Goal: Information Seeking & Learning: Learn about a topic

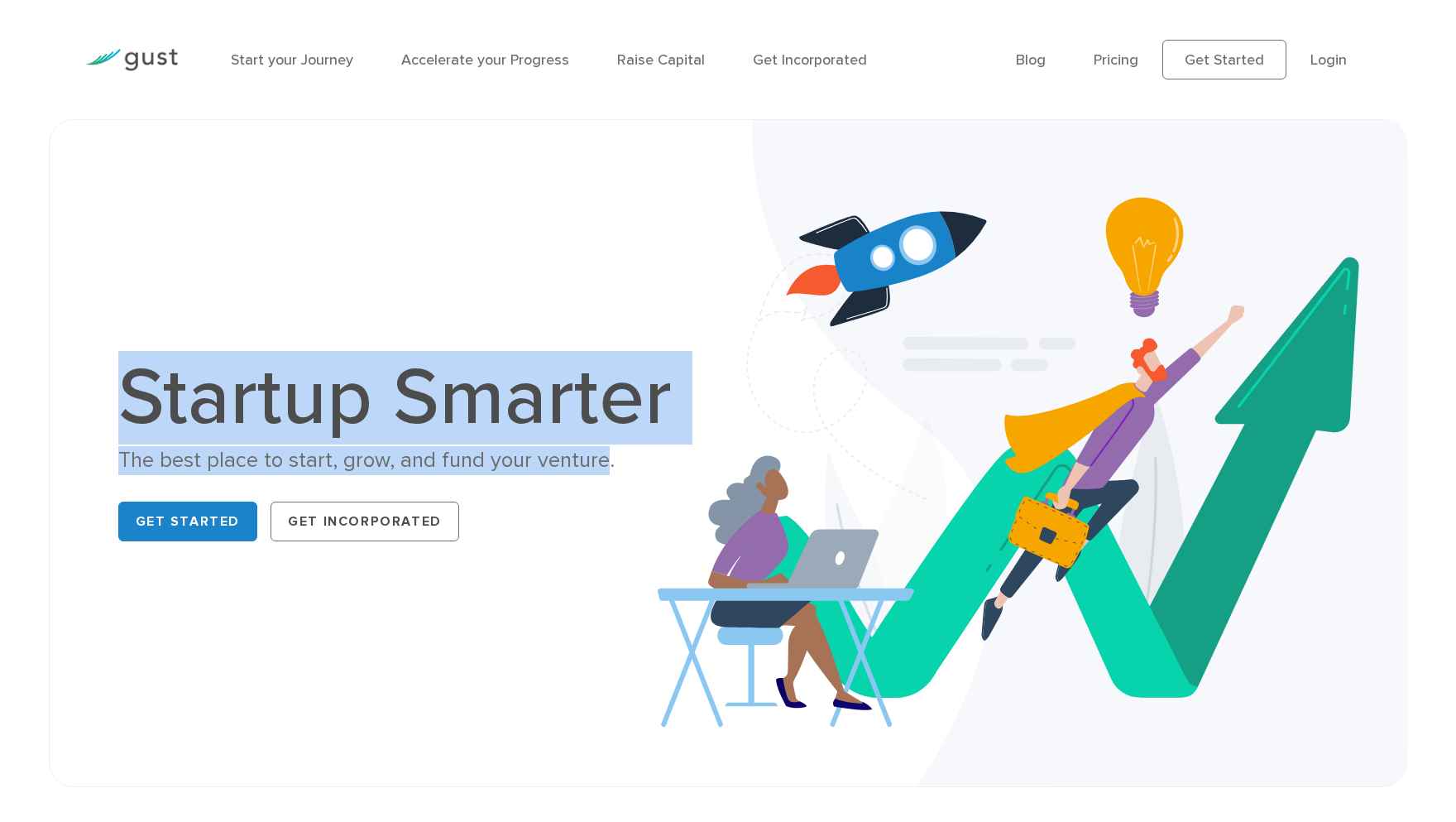
drag, startPoint x: 130, startPoint y: 414, endPoint x: 603, endPoint y: 461, distance: 475.3
click at [603, 461] on div "Startup Smarter The best place to start, grow, and fund your venture. Get Start…" at bounding box center [403, 453] width 571 height 190
click at [603, 461] on div "The best place to start, grow, and fund your venture." at bounding box center [403, 461] width 571 height 29
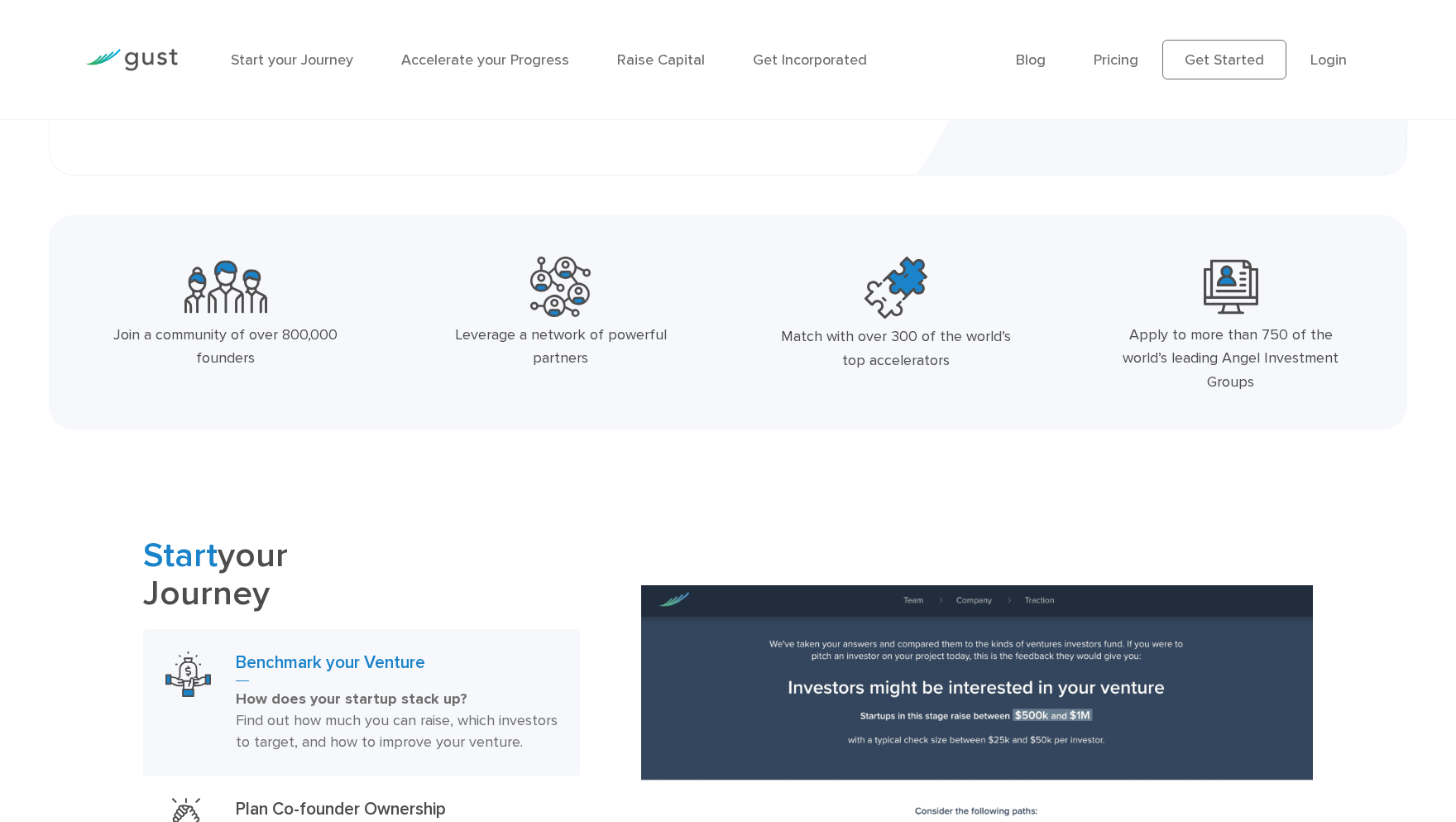
scroll to position [369, 0]
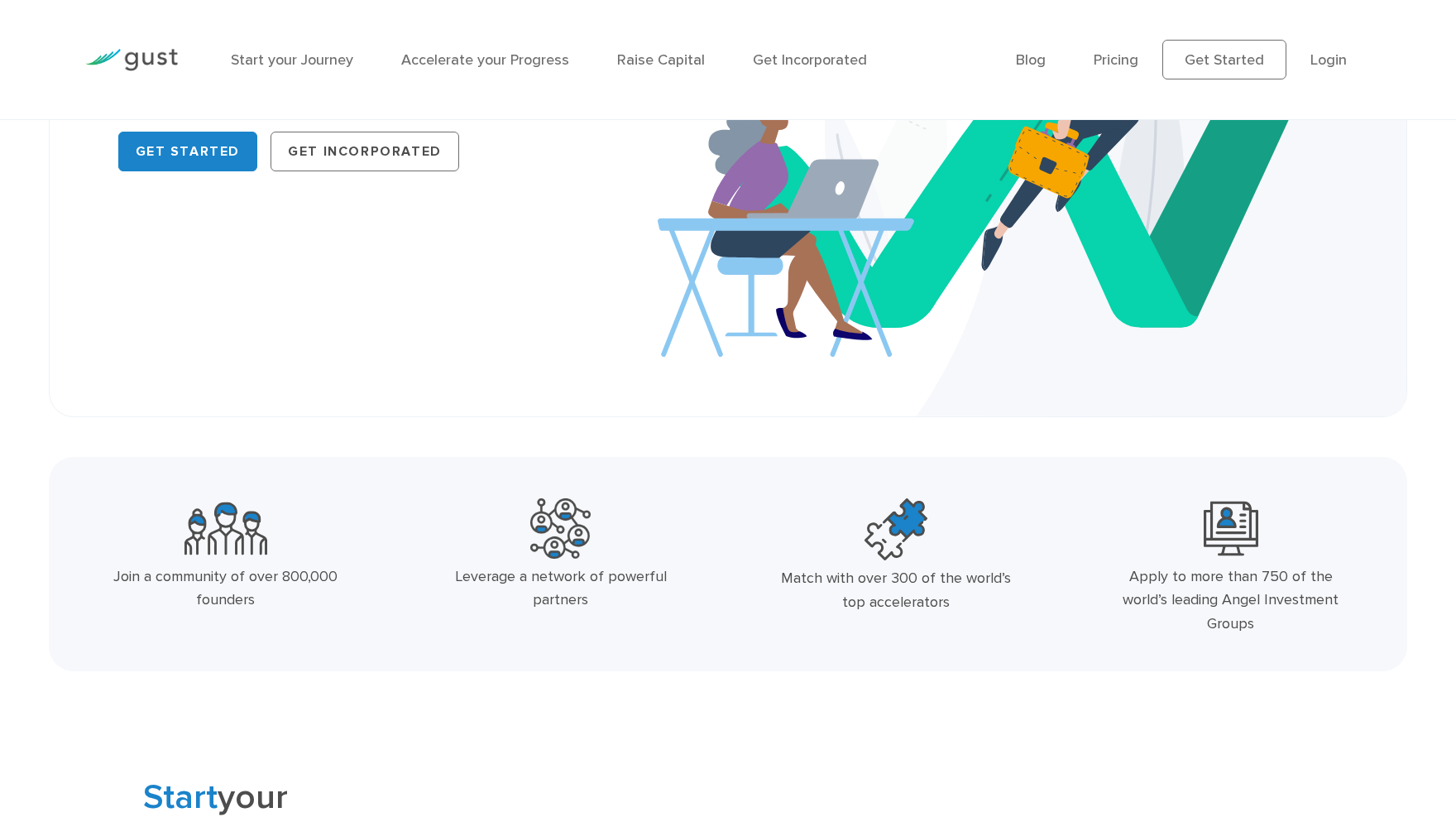
drag, startPoint x: 282, startPoint y: 576, endPoint x: 333, endPoint y: 592, distance: 53.5
click at [295, 593] on div "Join a community of over 800,000 founders" at bounding box center [226, 589] width 249 height 48
drag, startPoint x: 519, startPoint y: 581, endPoint x: 533, endPoint y: 580, distance: 14.0
click at [530, 581] on div "Leverage a network of powerful partners" at bounding box center [561, 589] width 249 height 48
drag, startPoint x: 517, startPoint y: 578, endPoint x: 682, endPoint y: 599, distance: 166.3
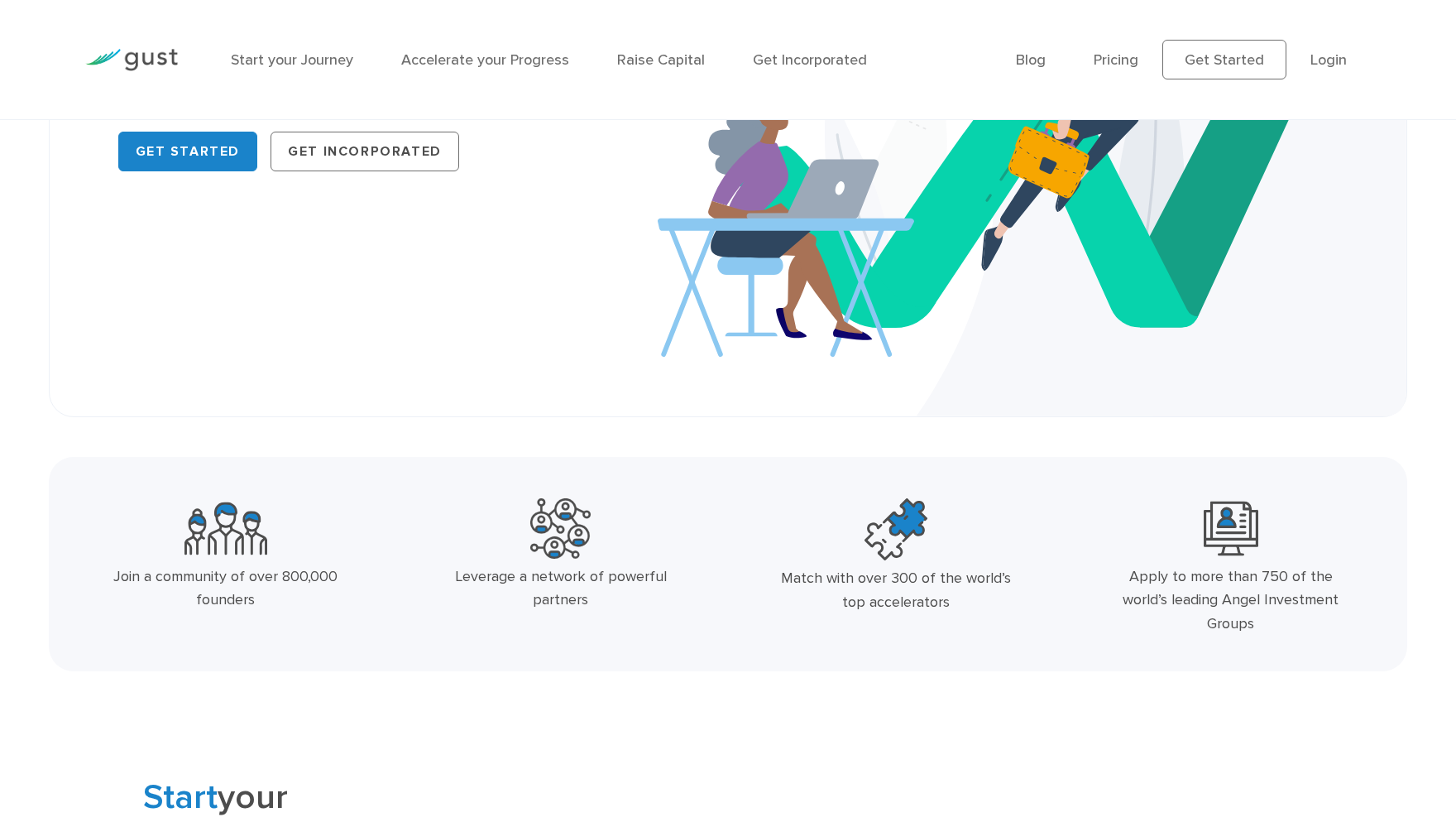
click at [682, 599] on div "Leverage a network of powerful partners" at bounding box center [561, 589] width 249 height 48
click at [944, 580] on div "Match with over 300 of the world’s top accelerators" at bounding box center [896, 591] width 249 height 48
drag, startPoint x: 778, startPoint y: 579, endPoint x: 995, endPoint y: 608, distance: 218.9
click at [995, 608] on div "Match with over 300 of the world’s top accelerators" at bounding box center [896, 591] width 249 height 48
drag, startPoint x: 1130, startPoint y: 572, endPoint x: 1376, endPoint y: 602, distance: 247.8
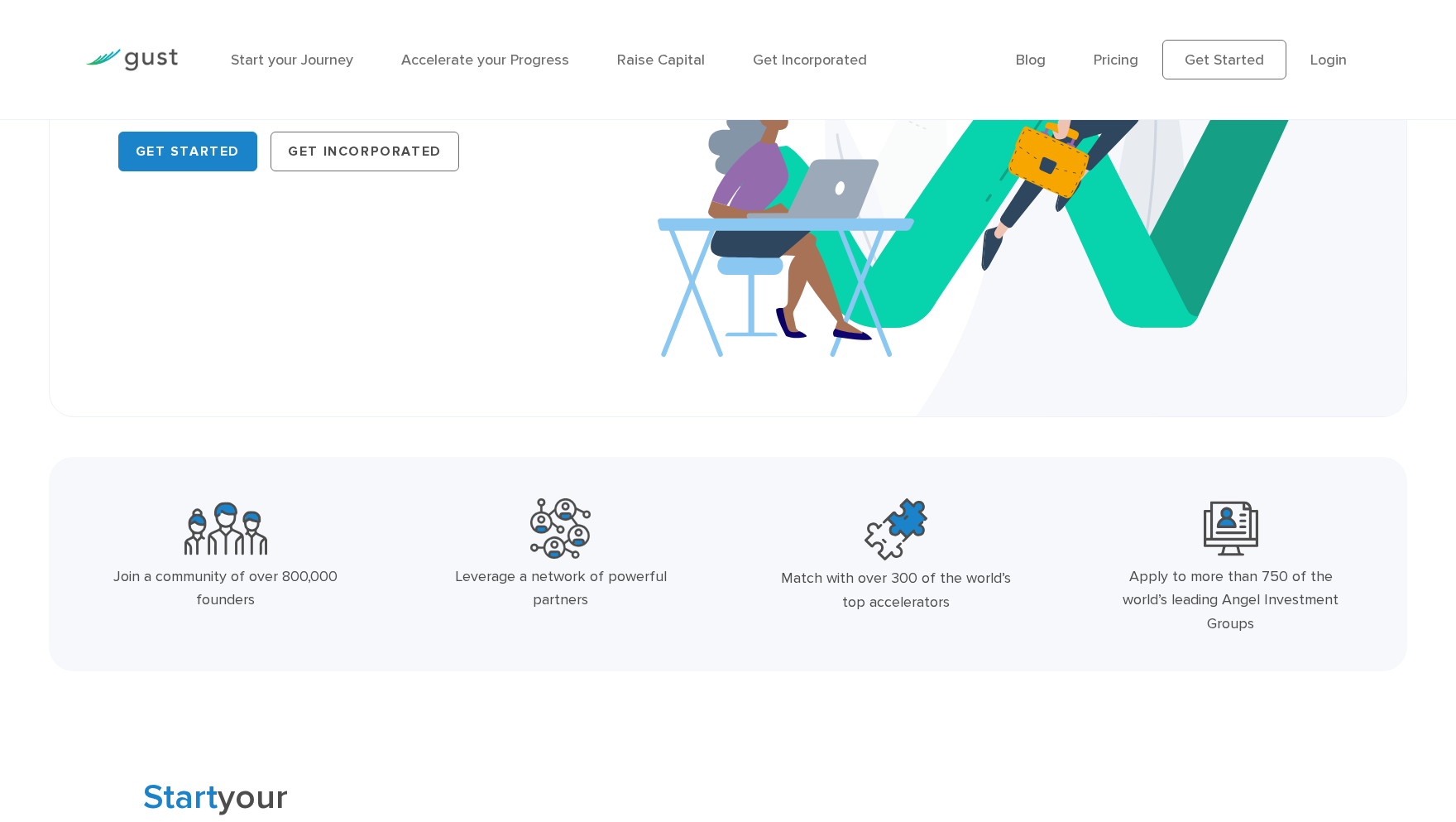
click at [1374, 602] on div "Apply to more than 750 of the world’s leading Angel Investment Groups" at bounding box center [1231, 570] width 335 height 158
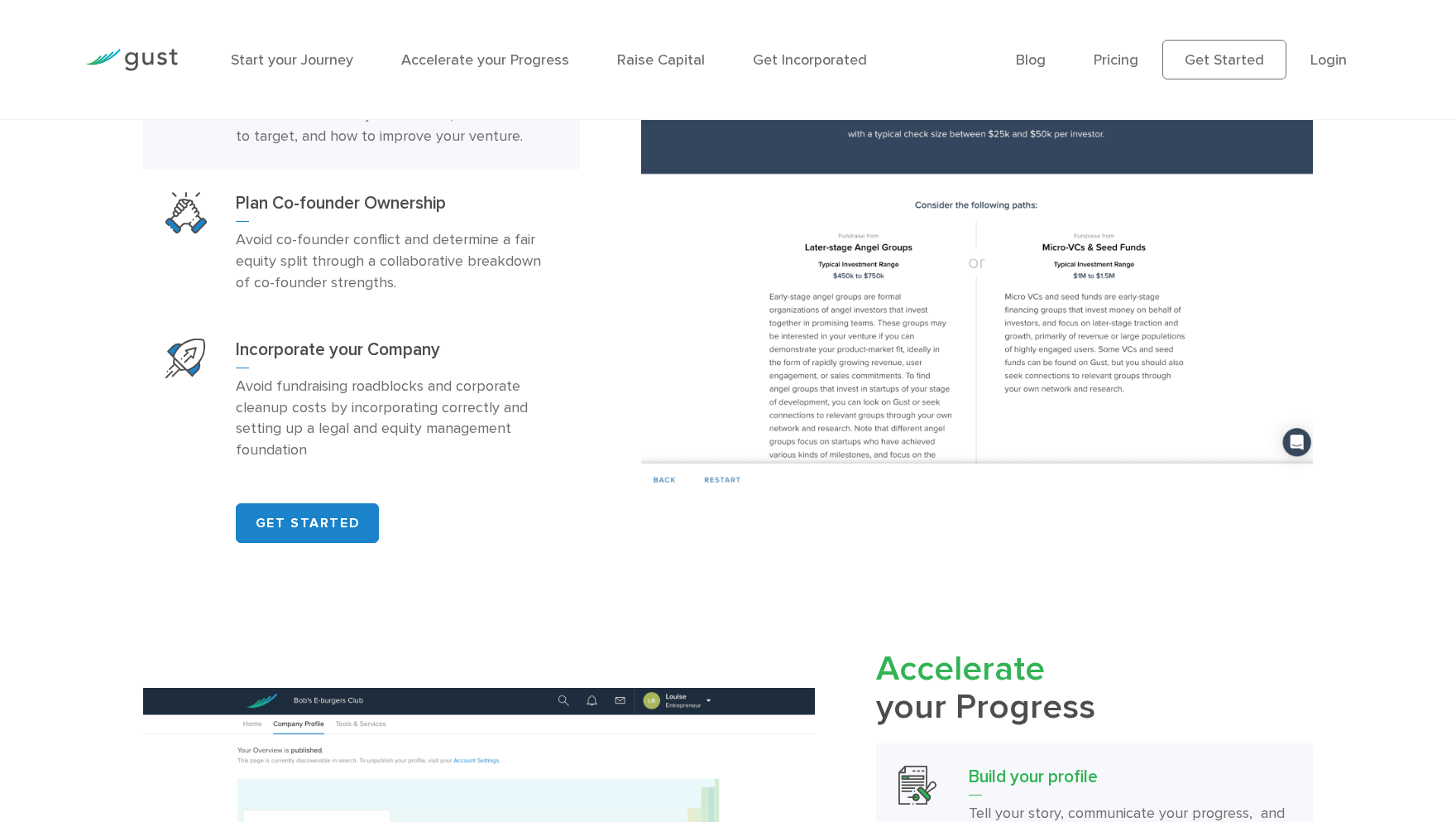
scroll to position [0, 0]
